Goal: Information Seeking & Learning: Learn about a topic

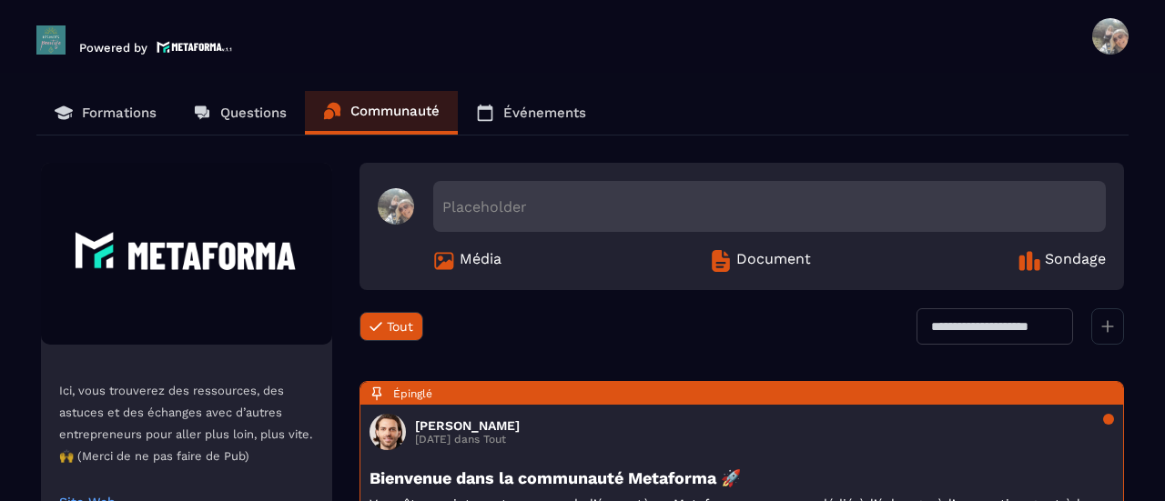
click at [131, 110] on p "Formations" at bounding box center [119, 113] width 75 height 16
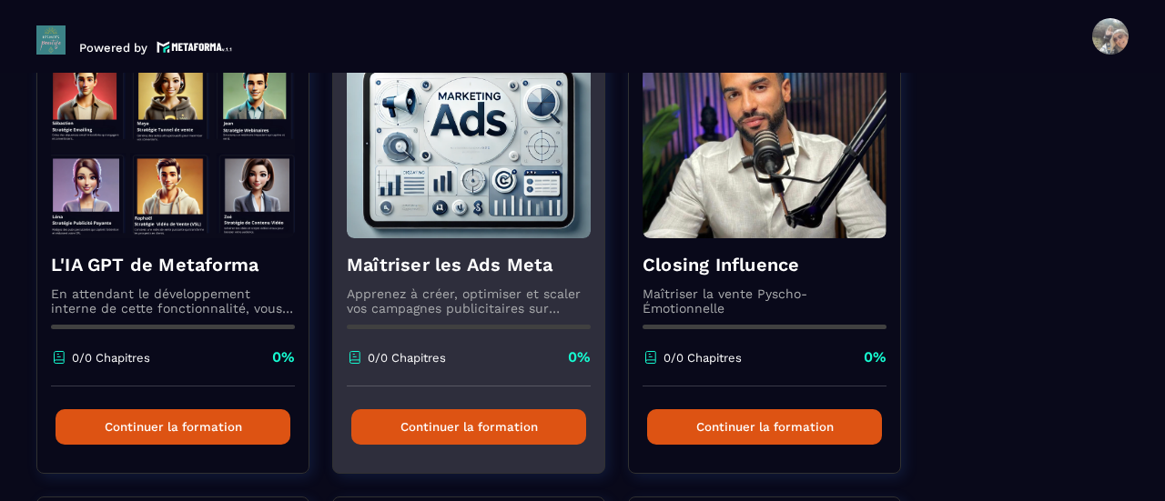
scroll to position [184, 0]
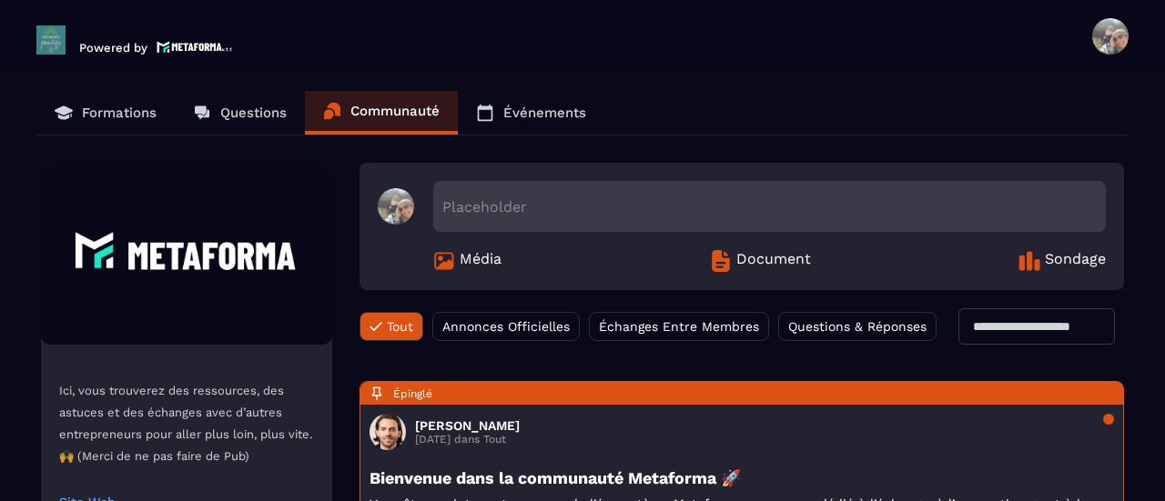
click at [246, 111] on p "Questions" at bounding box center [253, 113] width 66 height 16
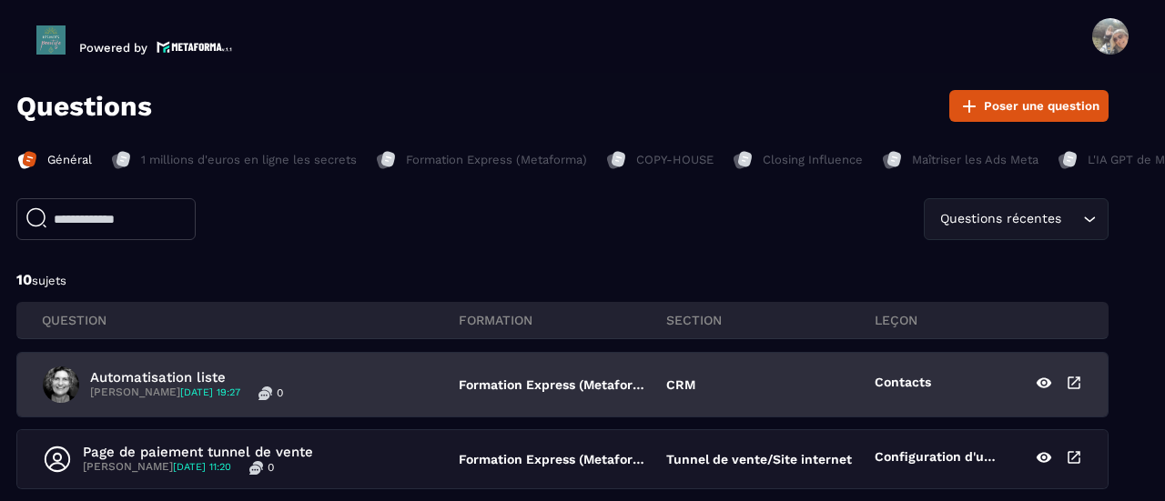
scroll to position [35, 22]
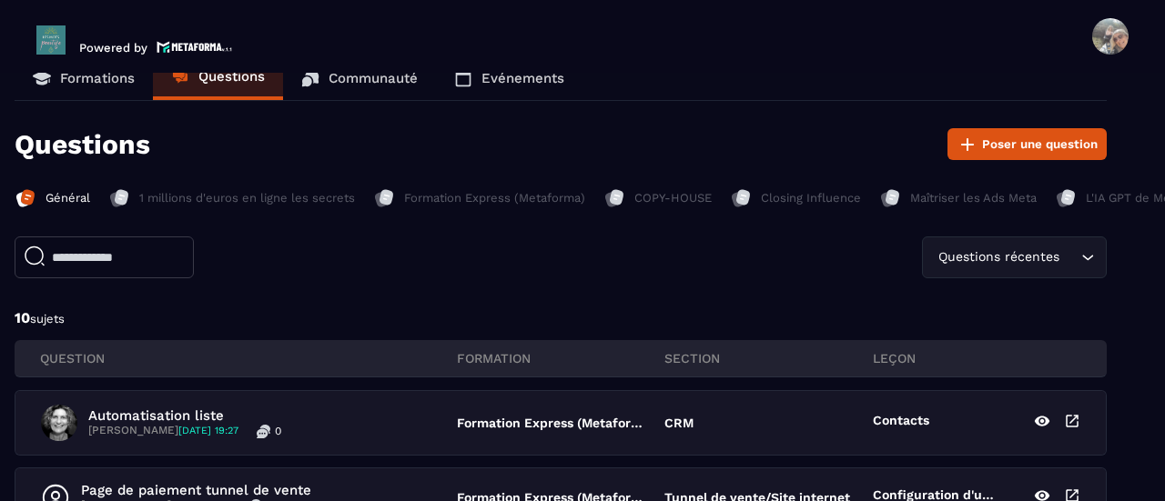
click at [201, 197] on p "1 millions d'euros en ligne les secrets" at bounding box center [247, 198] width 216 height 16
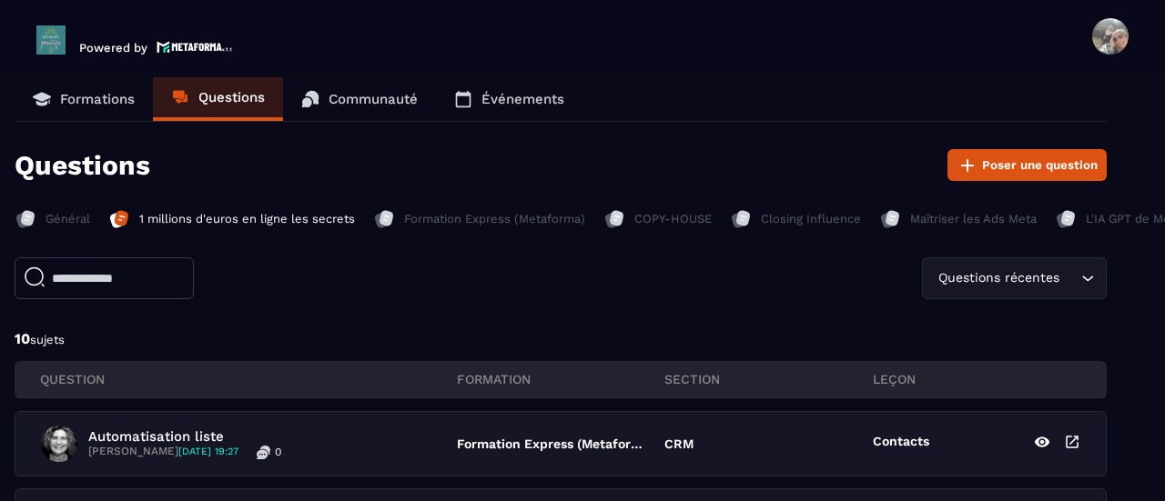
scroll to position [0, 22]
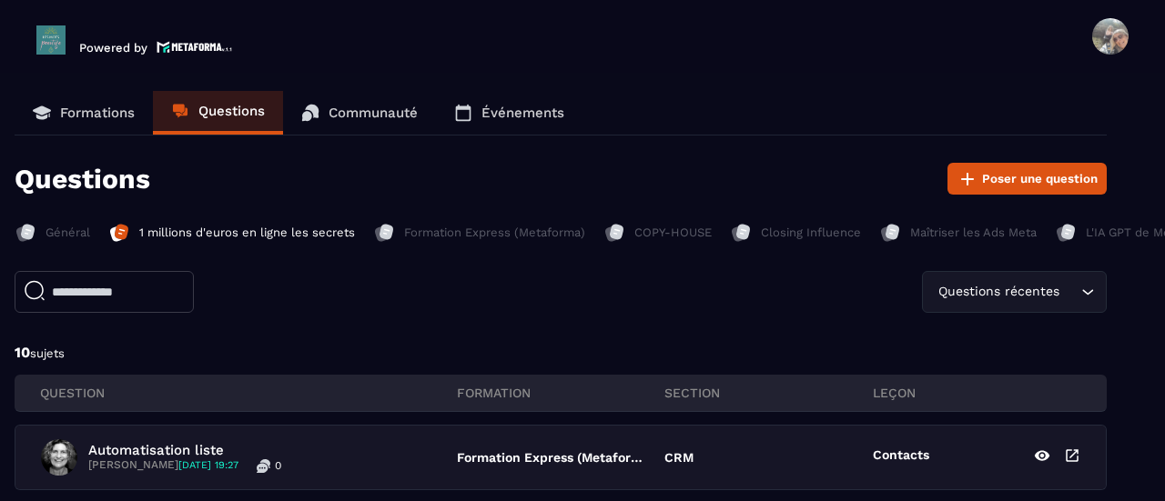
click at [1110, 234] on p "L'IA GPT de Metaforma" at bounding box center [1150, 233] width 129 height 16
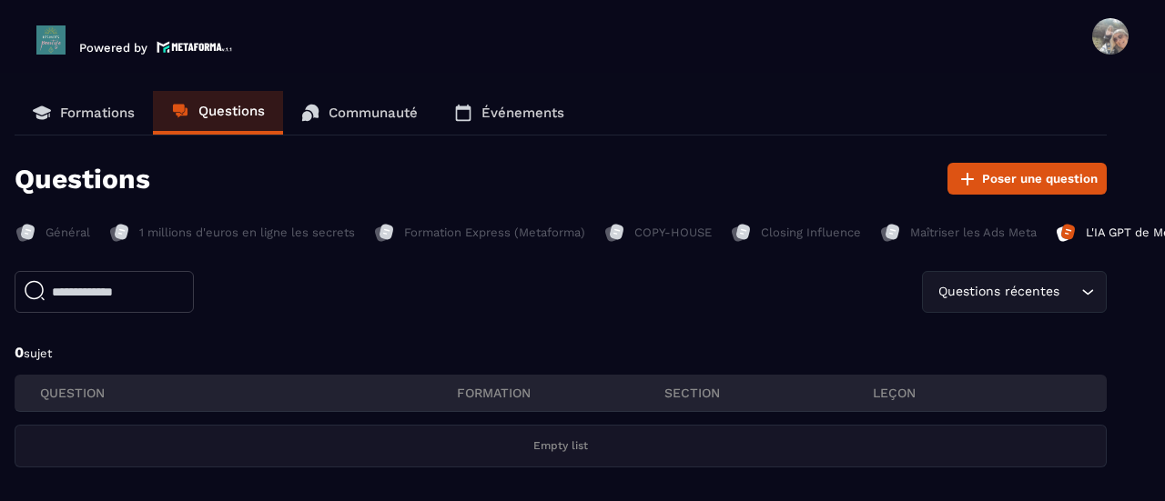
click at [1110, 234] on p "L'IA GPT de Metaforma" at bounding box center [1150, 233] width 129 height 16
click at [370, 108] on p "Communauté" at bounding box center [372, 113] width 89 height 16
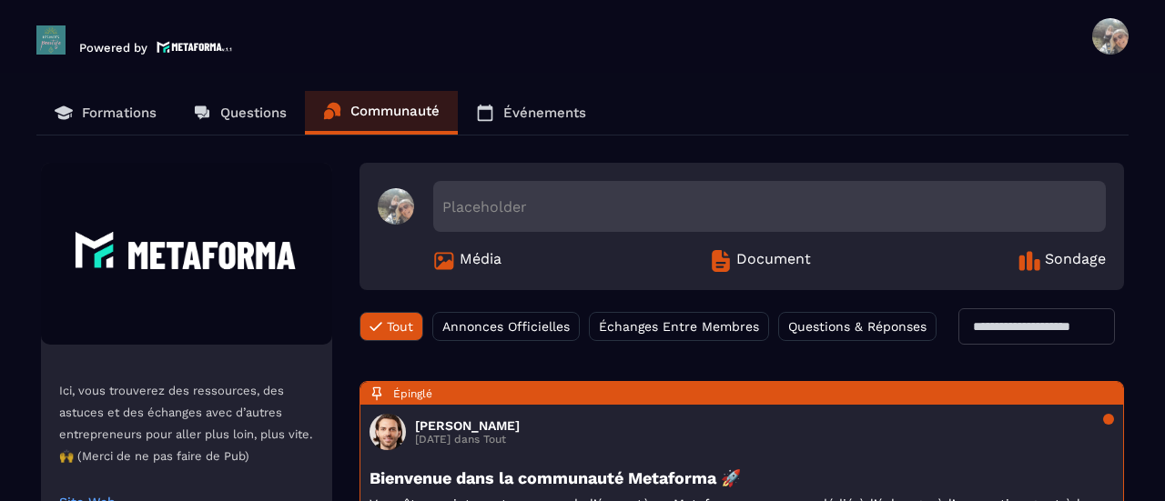
scroll to position [2, 0]
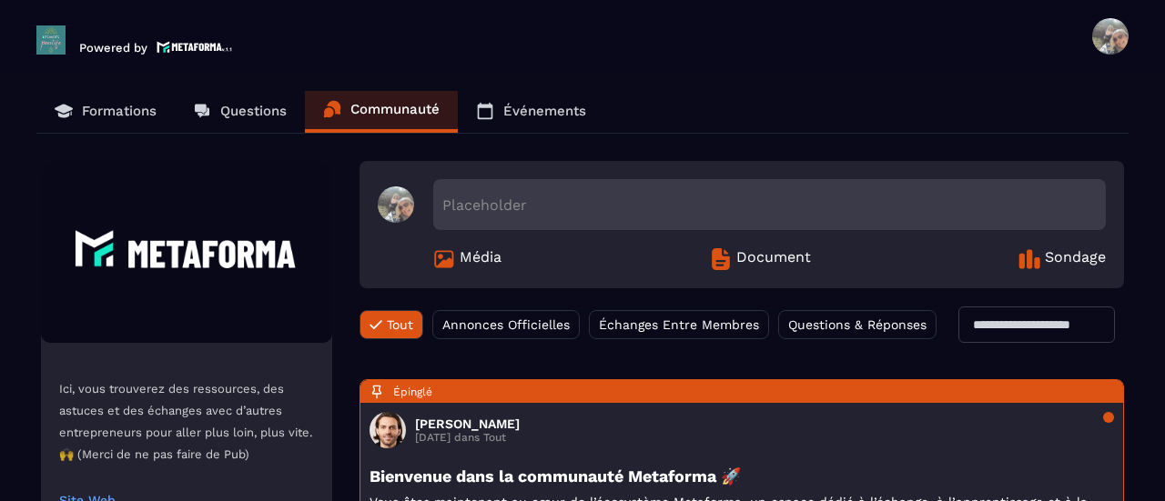
click at [131, 106] on p "Formations" at bounding box center [119, 111] width 75 height 16
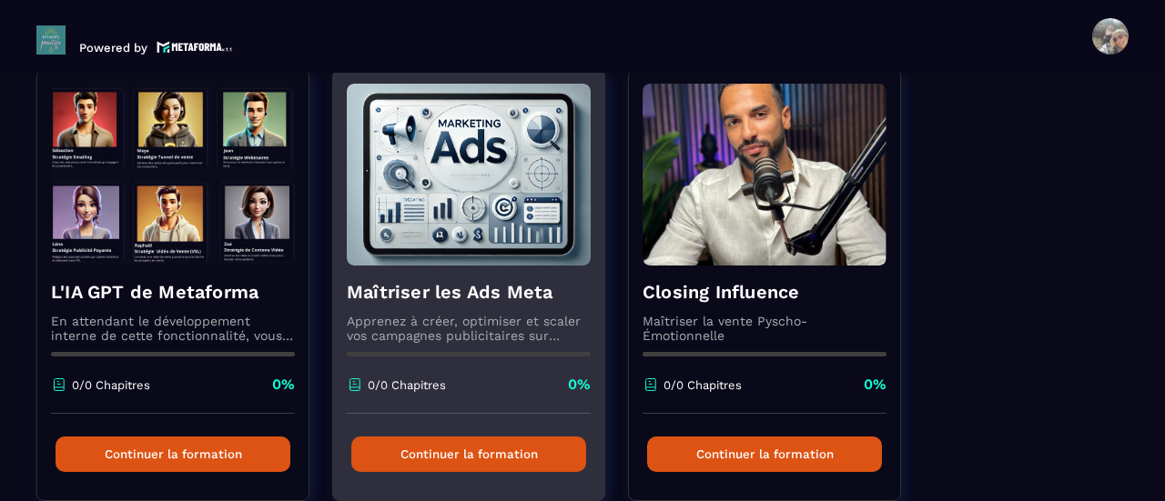
scroll to position [157, 0]
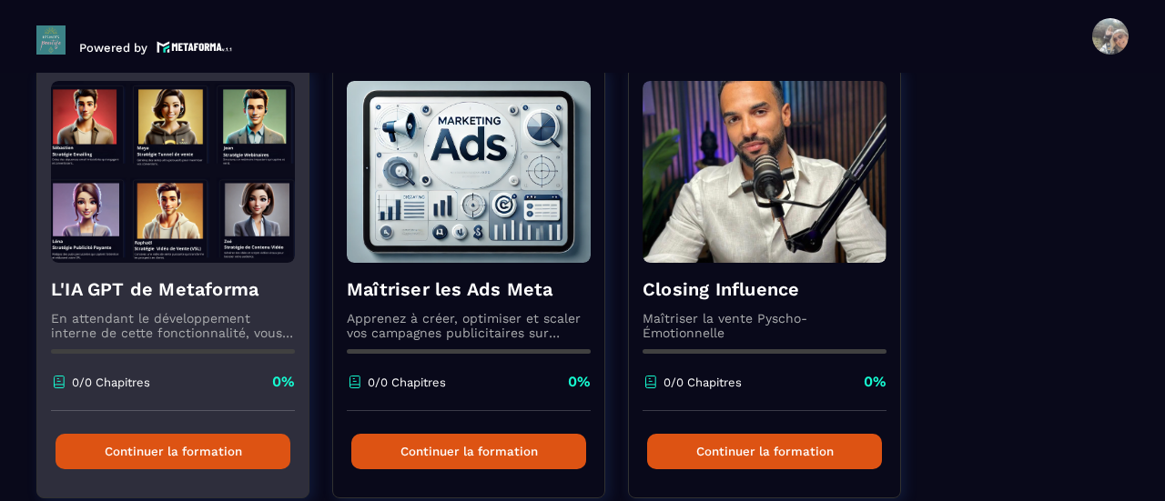
click at [187, 319] on p "En attendant le développement interne de cette fonctionnalité, vous pouvez déjà…" at bounding box center [173, 325] width 244 height 29
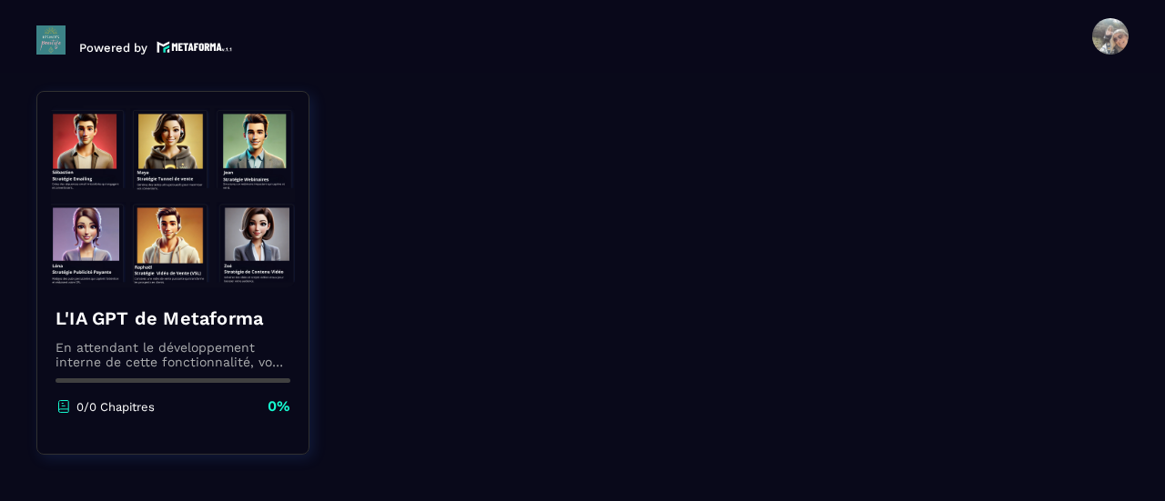
scroll to position [200, 0]
click at [123, 410] on p "0/0 Chapitres" at bounding box center [115, 407] width 78 height 14
click at [141, 373] on div "L'IA GPT de Metaforma En attendant le développement interne de cette fonctionna…" at bounding box center [172, 361] width 271 height 147
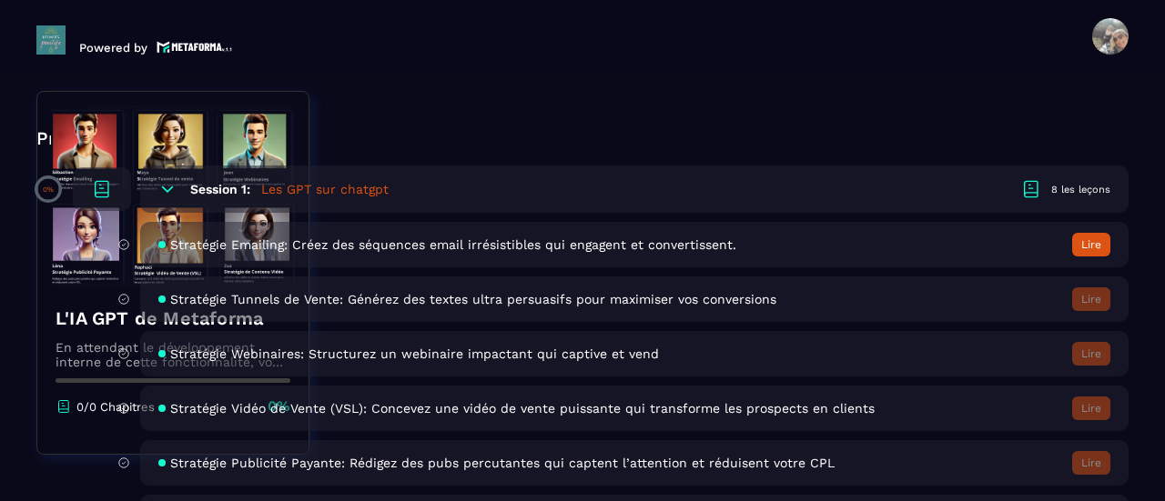
scroll to position [557, 0]
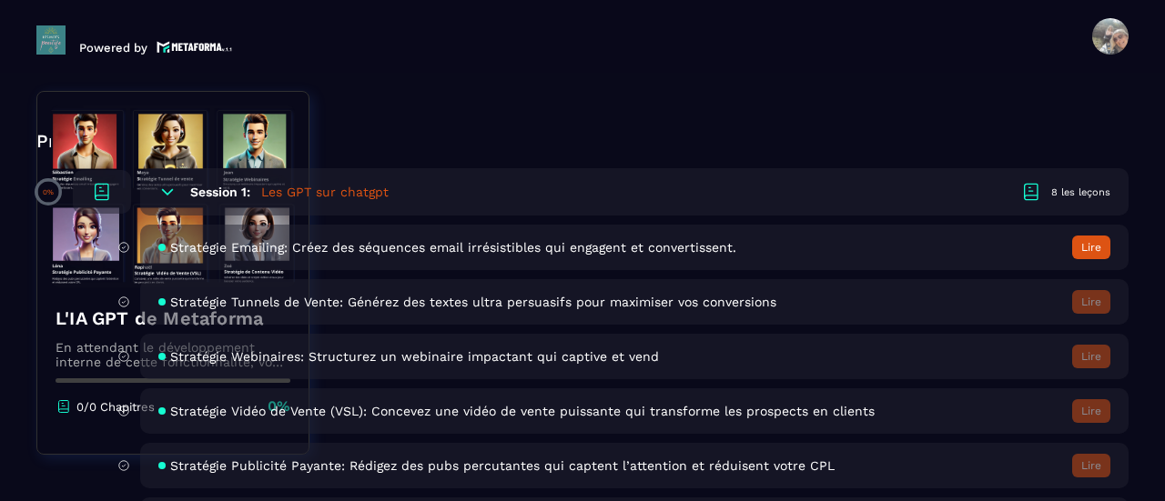
click at [1101, 241] on button "Lire" at bounding box center [1091, 248] width 38 height 24
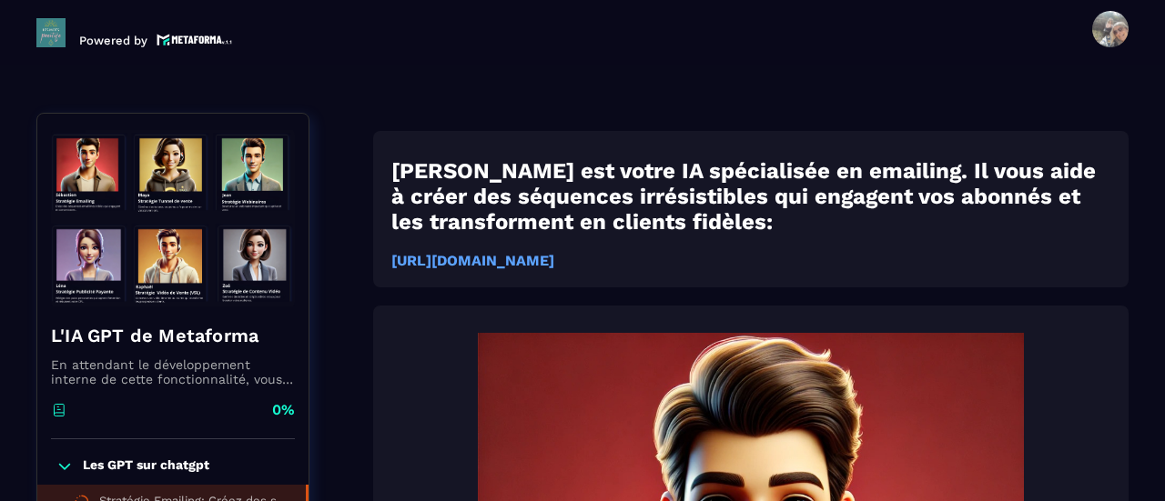
scroll to position [140, 0]
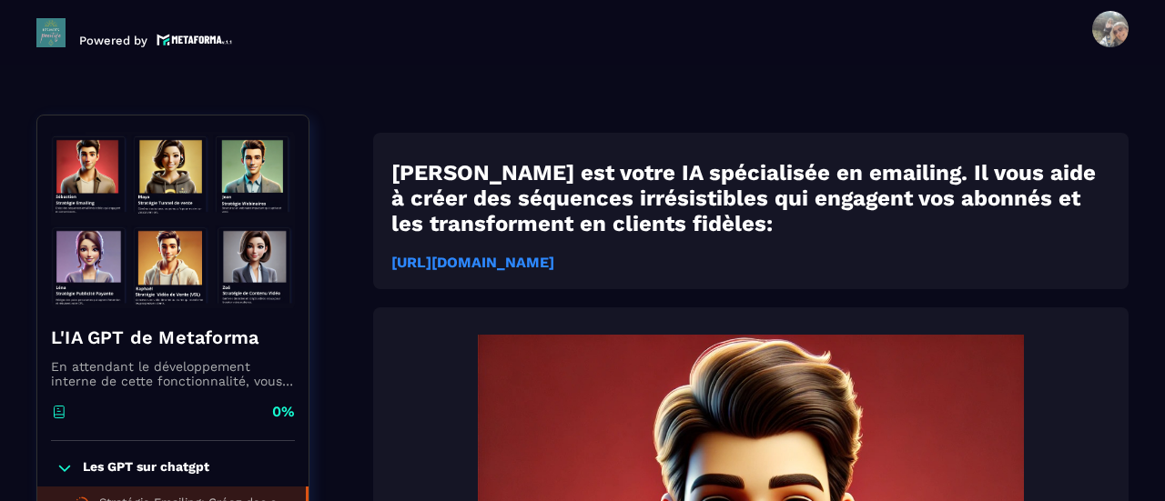
click at [554, 261] on strong "https://chatgpt.com/g/g-687f546f6c3c819194daacf594296fbf-strategie-emailing-met…" at bounding box center [472, 262] width 163 height 17
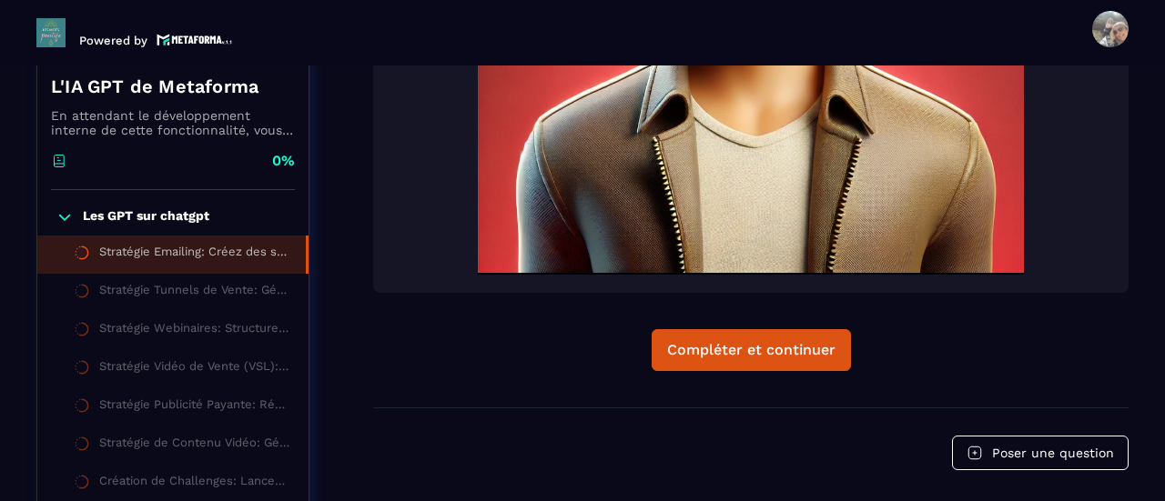
scroll to position [753, 0]
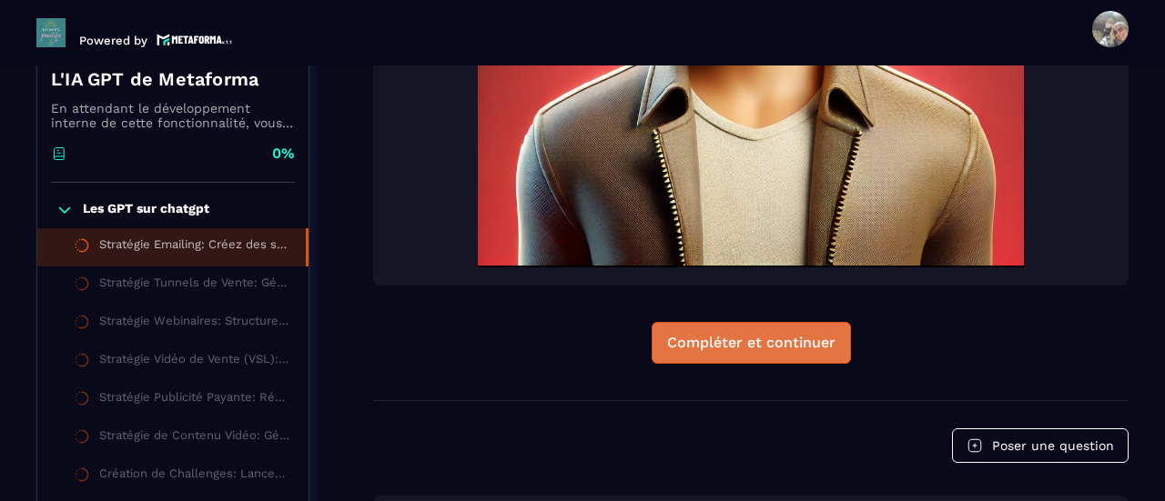
click at [783, 338] on div "Compléter et continuer" at bounding box center [751, 343] width 168 height 18
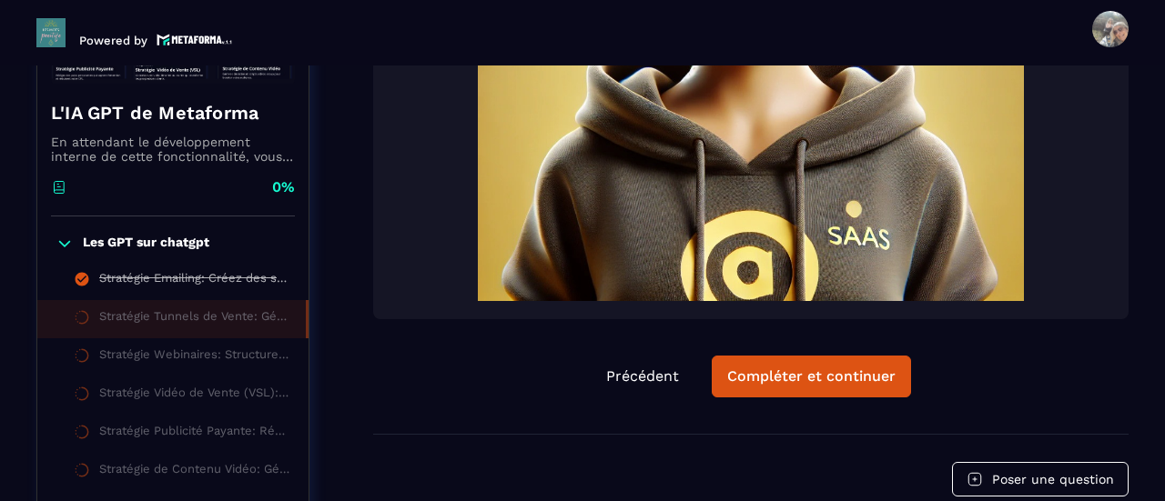
scroll to position [706, 0]
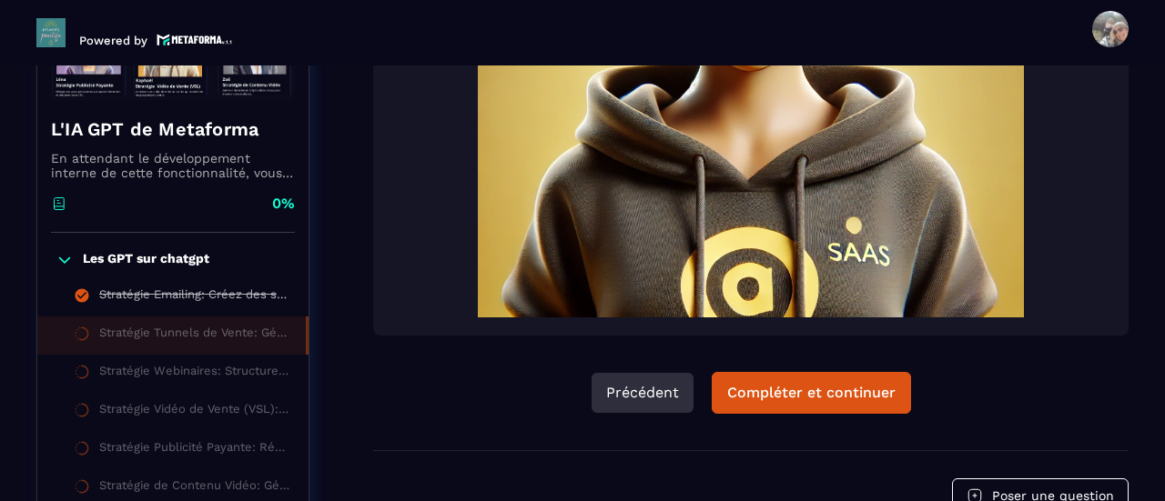
click at [629, 412] on button "Précédent" at bounding box center [642, 393] width 102 height 40
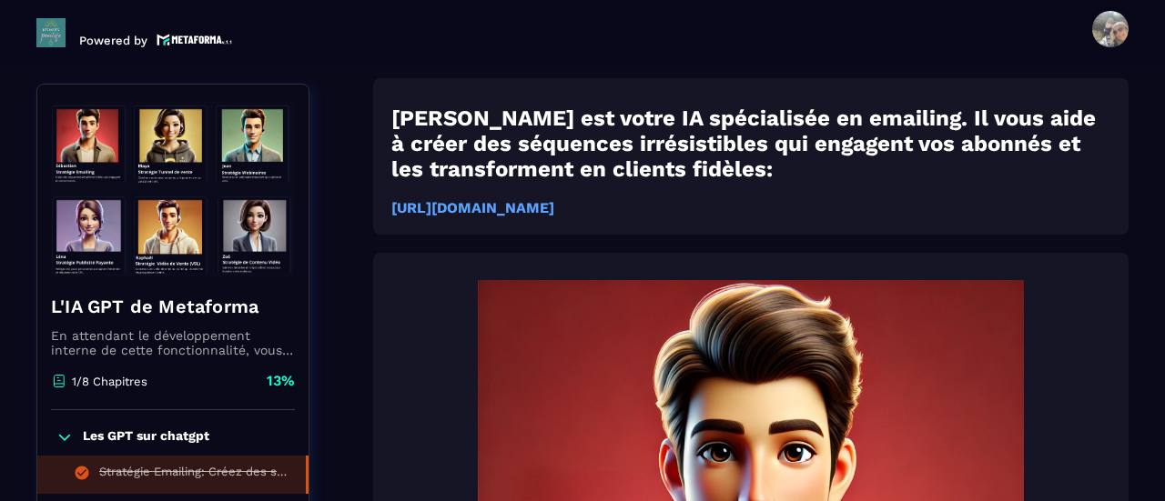
scroll to position [188, 0]
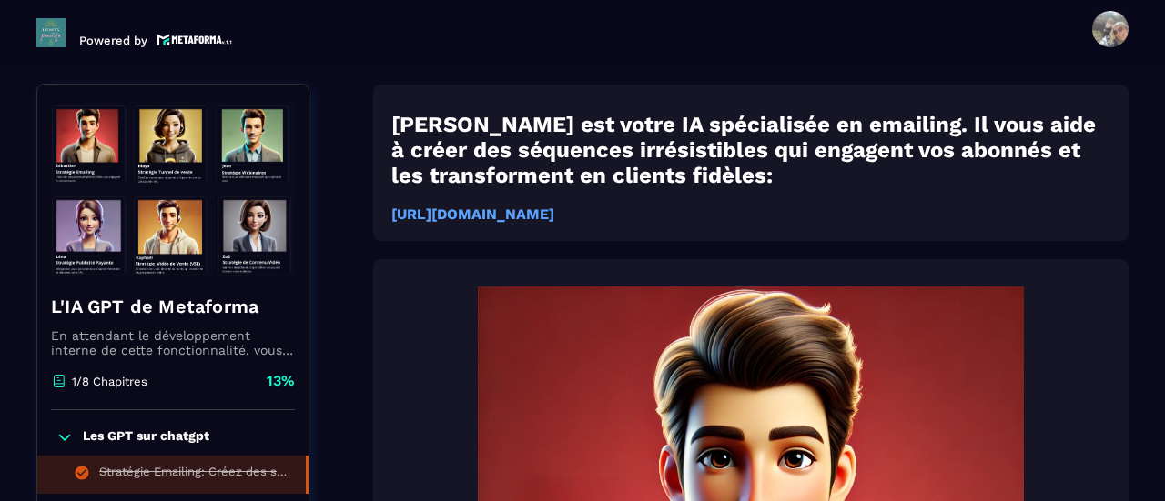
drag, startPoint x: 116, startPoint y: 469, endPoint x: 825, endPoint y: 68, distance: 814.1
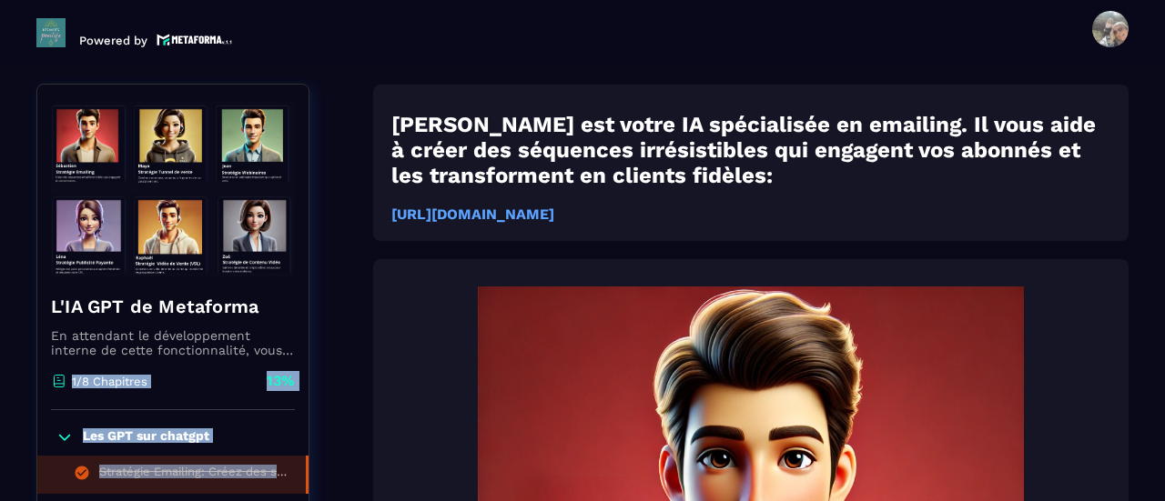
drag, startPoint x: 304, startPoint y: 462, endPoint x: 318, endPoint y: 339, distance: 123.7
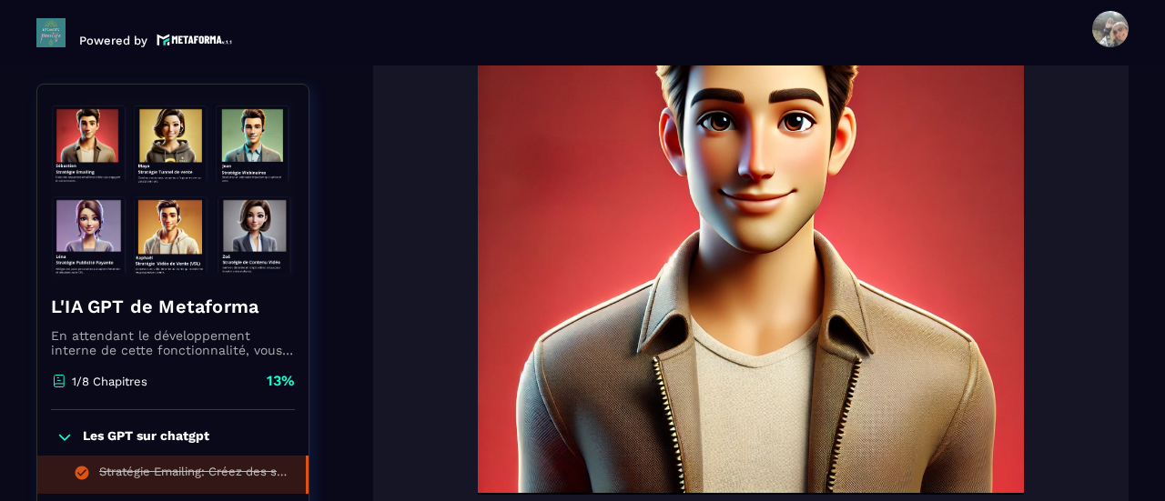
scroll to position [524, 0]
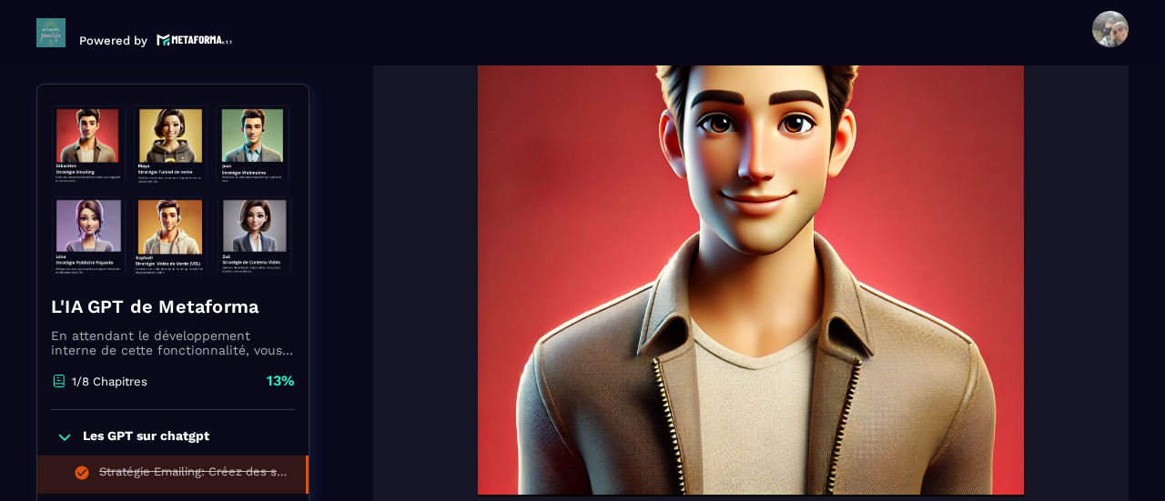
click at [752, 249] on img at bounding box center [750, 224] width 719 height 546
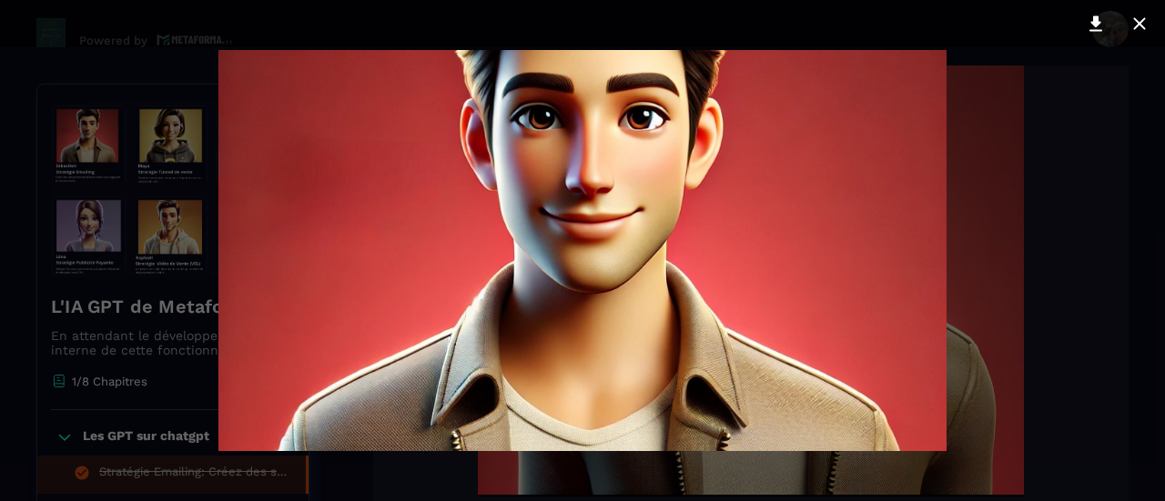
click at [1125, 248] on div at bounding box center [582, 250] width 1165 height 501
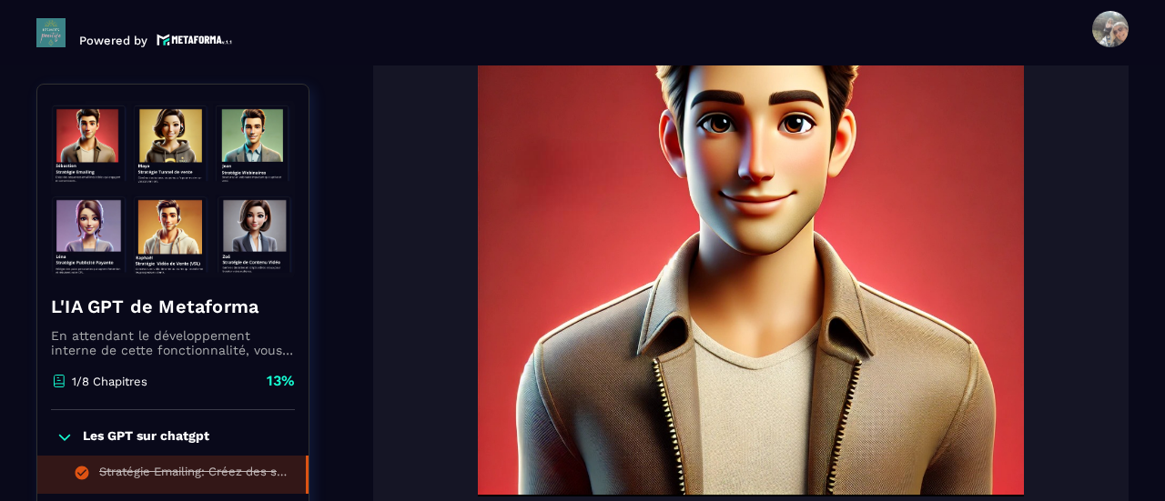
click at [215, 222] on img at bounding box center [173, 189] width 244 height 182
click at [152, 429] on p "Les GPT sur chatgpt" at bounding box center [146, 438] width 126 height 18
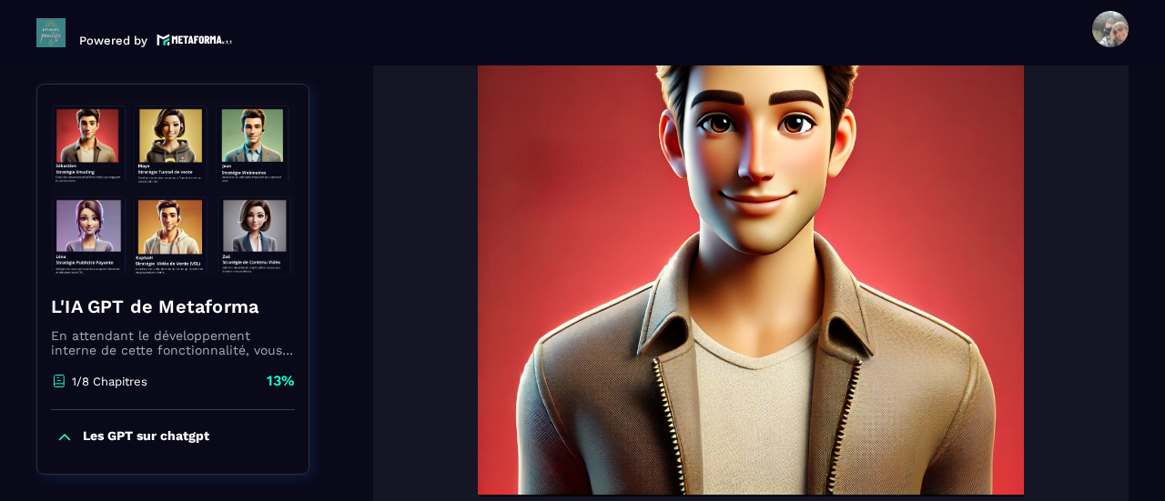
click at [152, 429] on div "Les GPT sur chatgpt" at bounding box center [172, 442] width 271 height 64
click at [69, 434] on icon at bounding box center [65, 438] width 18 height 18
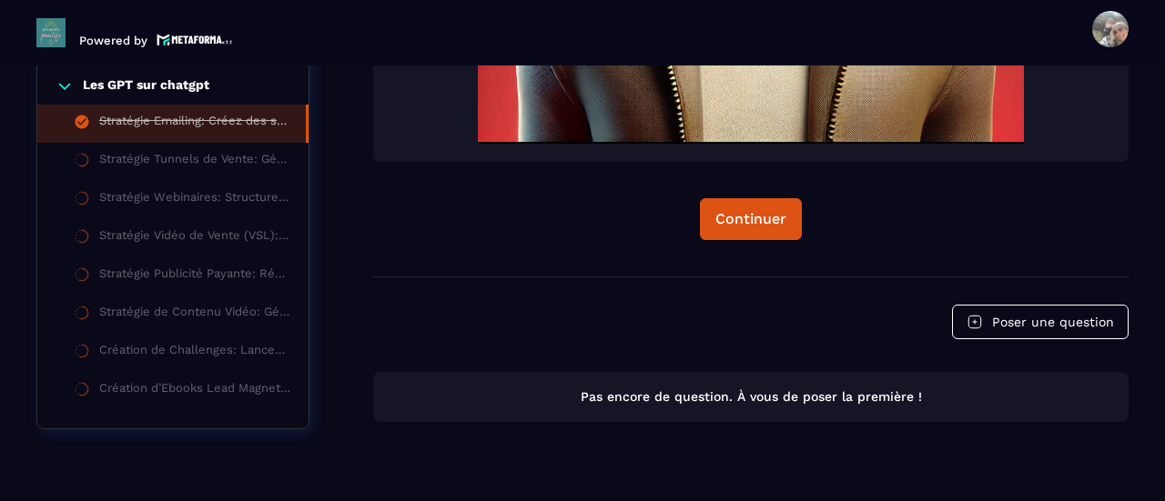
scroll to position [915, 0]
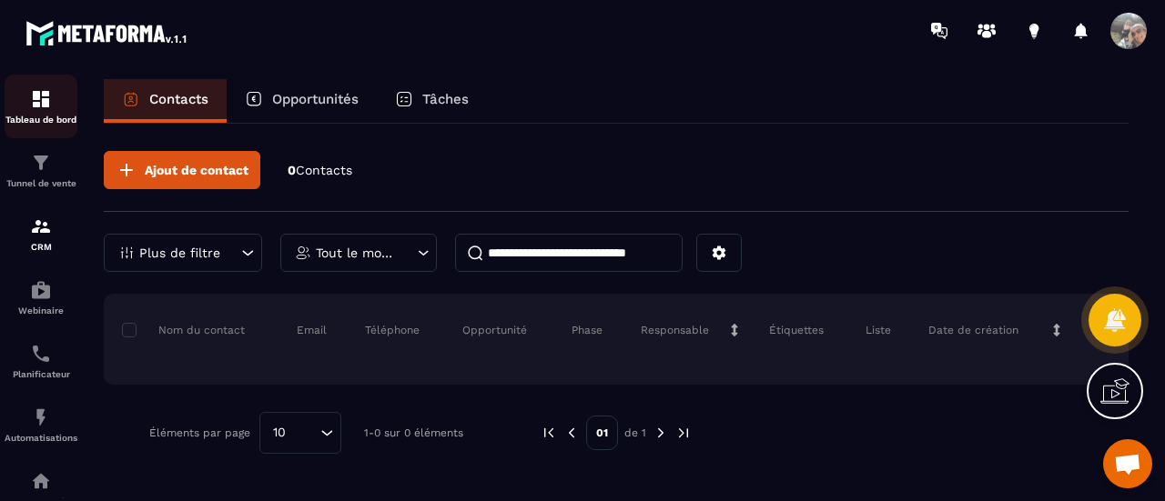
click at [42, 101] on img at bounding box center [41, 99] width 22 height 22
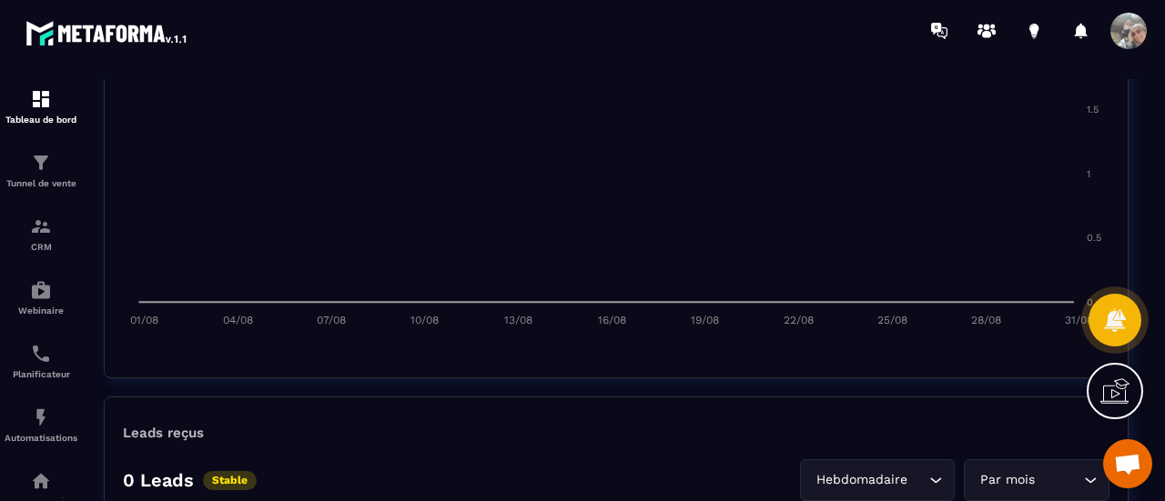
scroll to position [1011, 0]
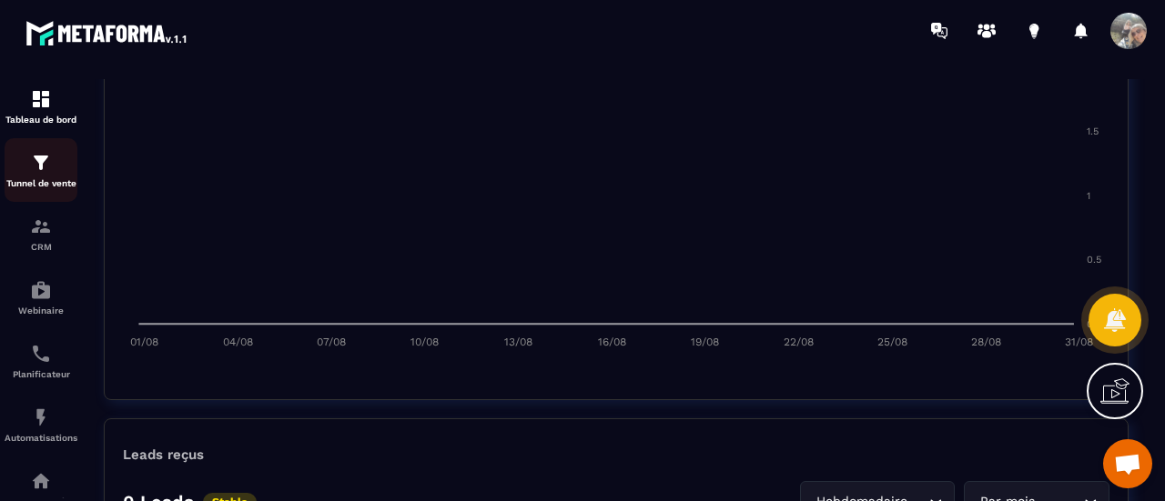
click at [60, 163] on div "Tunnel de vente" at bounding box center [41, 170] width 73 height 36
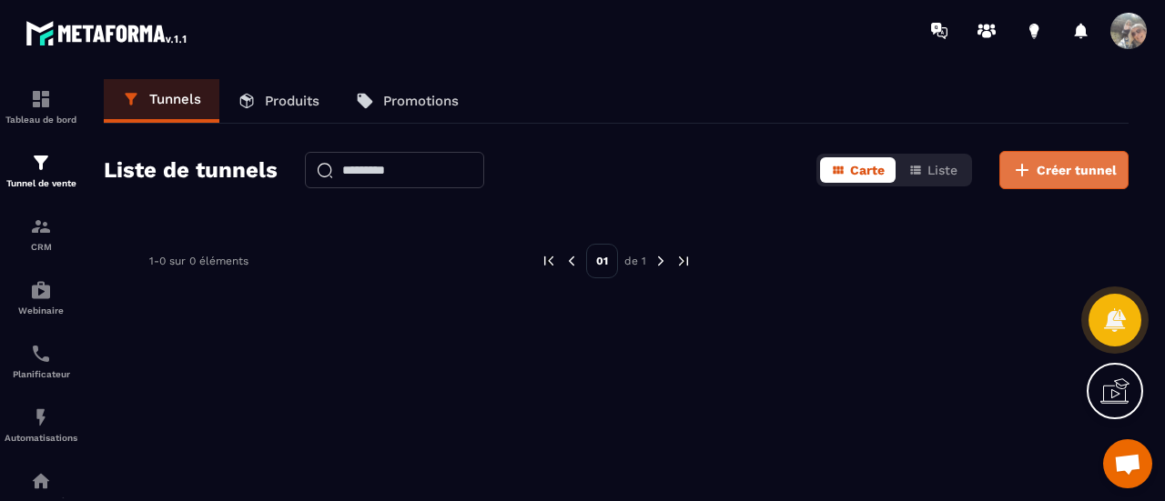
click at [1036, 176] on button "Créer tunnel" at bounding box center [1063, 170] width 129 height 38
